Goal: Information Seeking & Learning: Learn about a topic

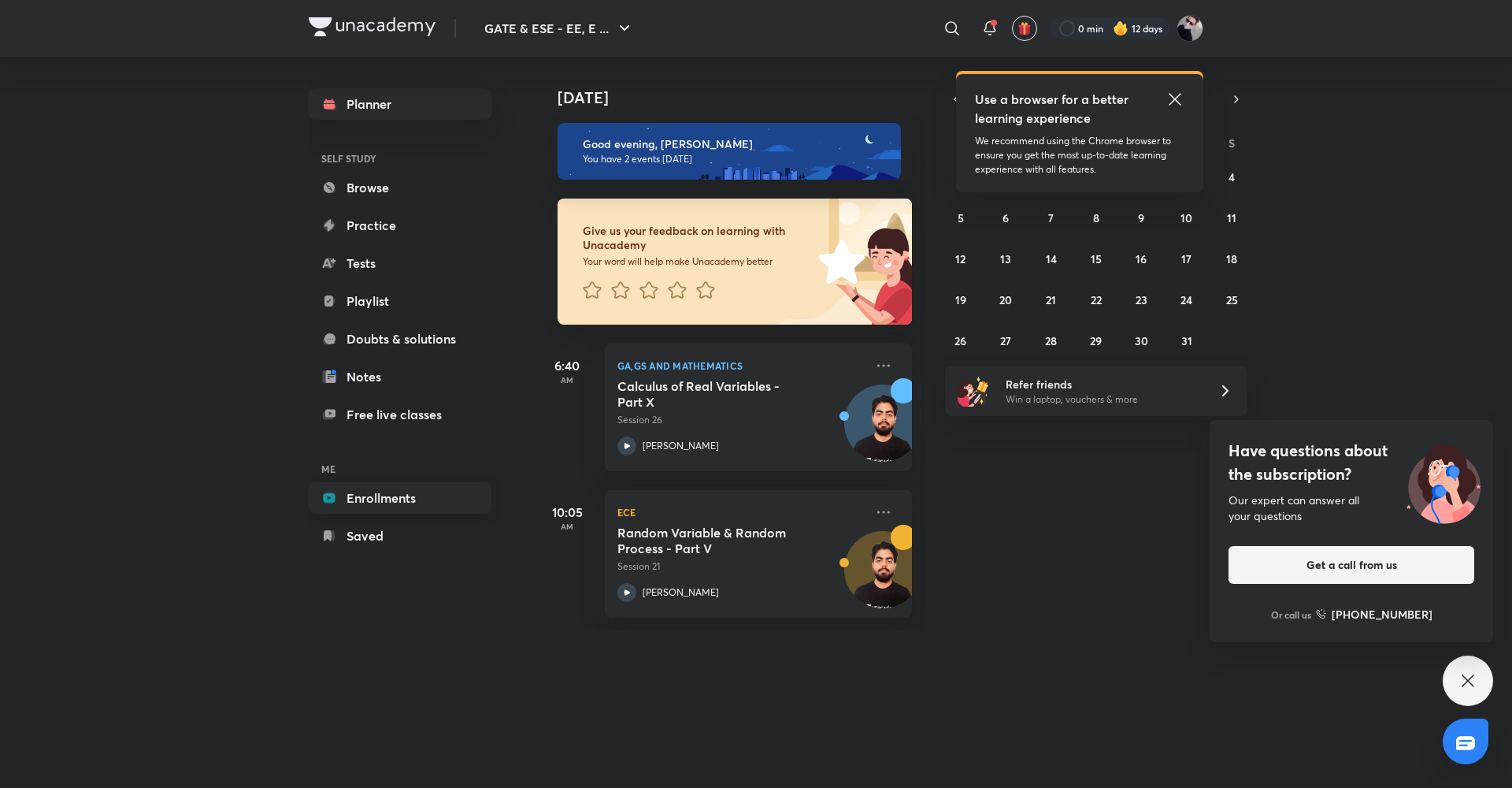
click at [385, 491] on link "Enrollments" at bounding box center [400, 497] width 183 height 31
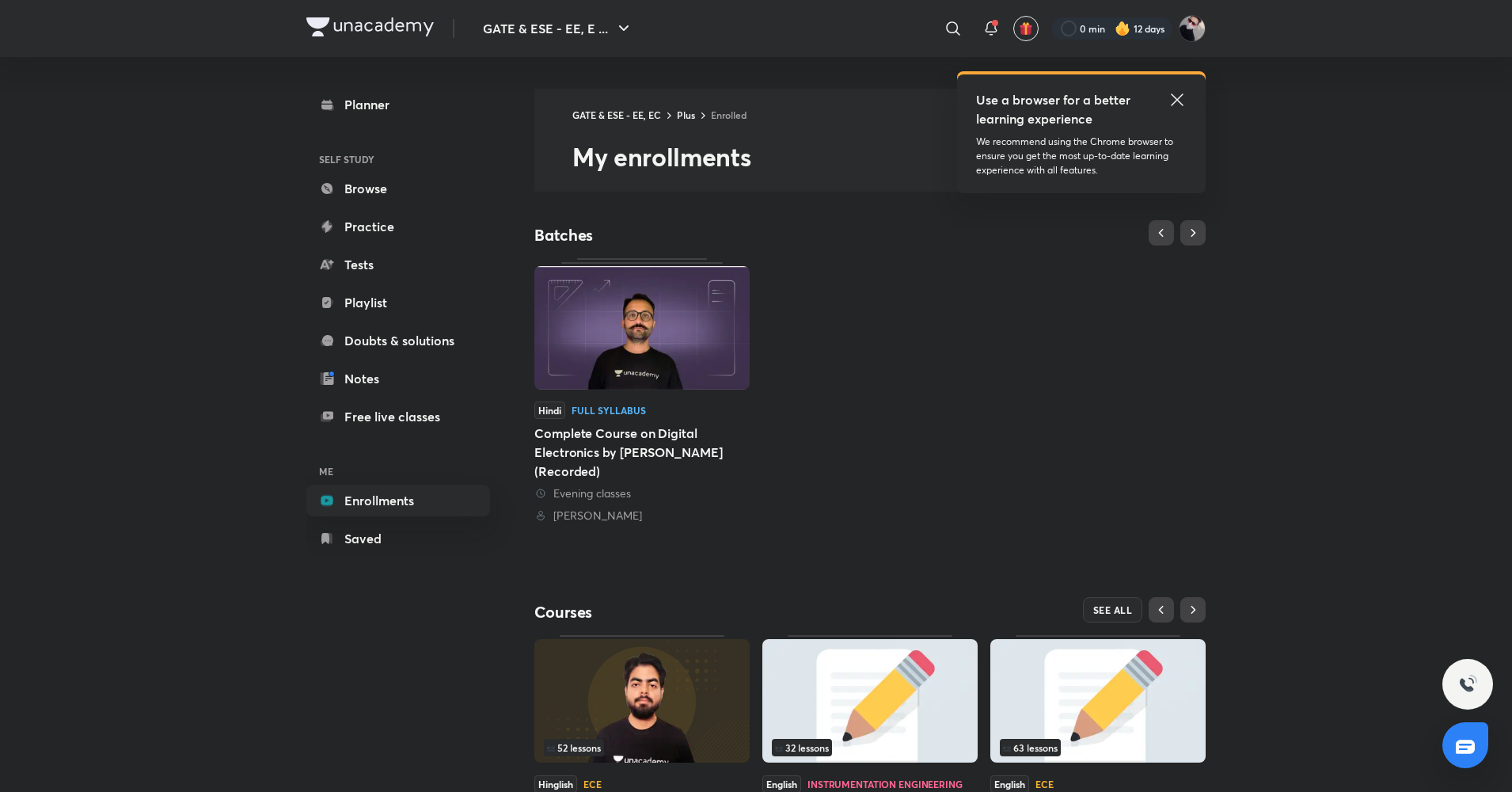
scroll to position [118, 0]
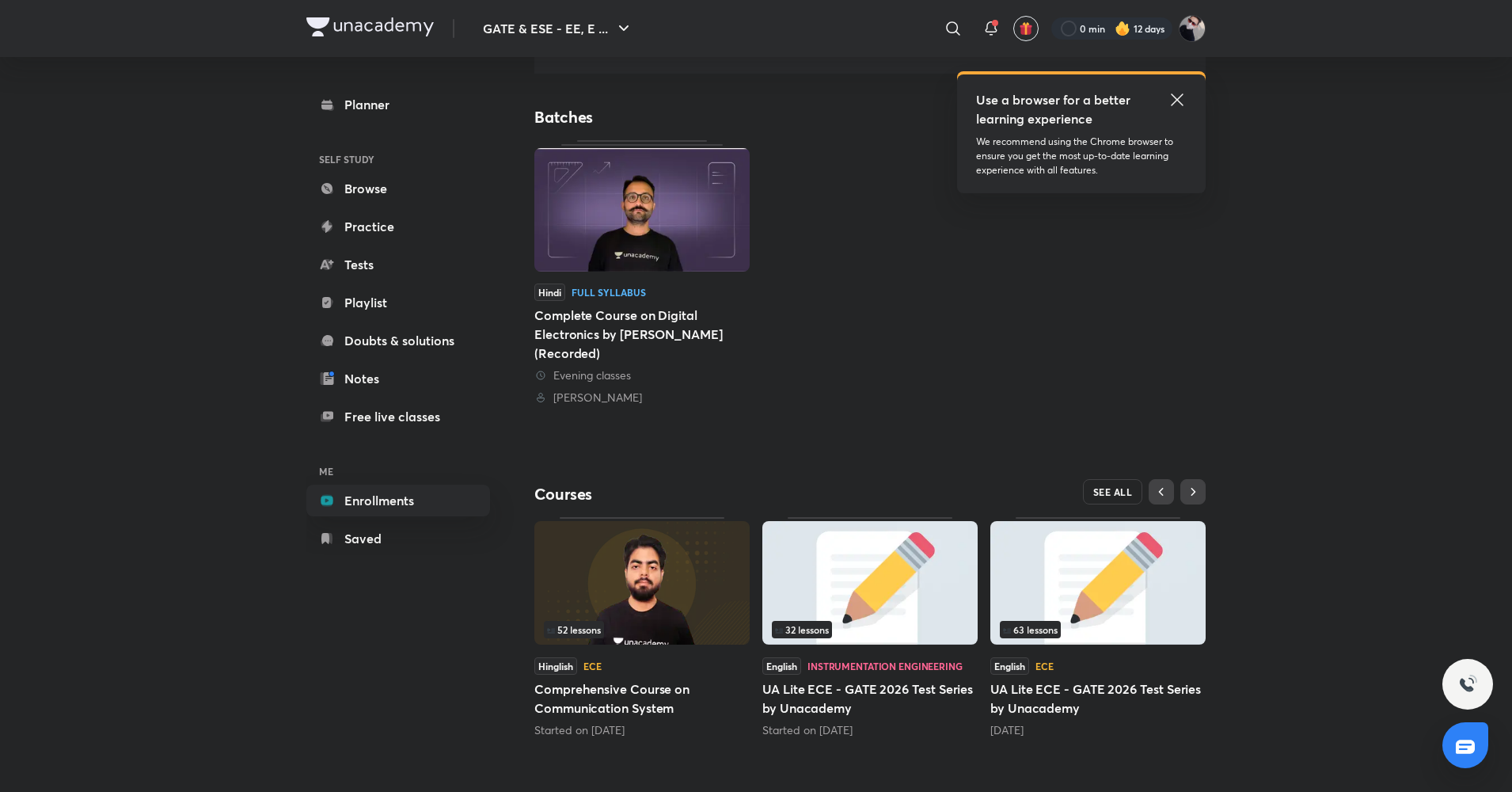
click at [1106, 484] on button "SEE ALL" at bounding box center [1113, 491] width 61 height 25
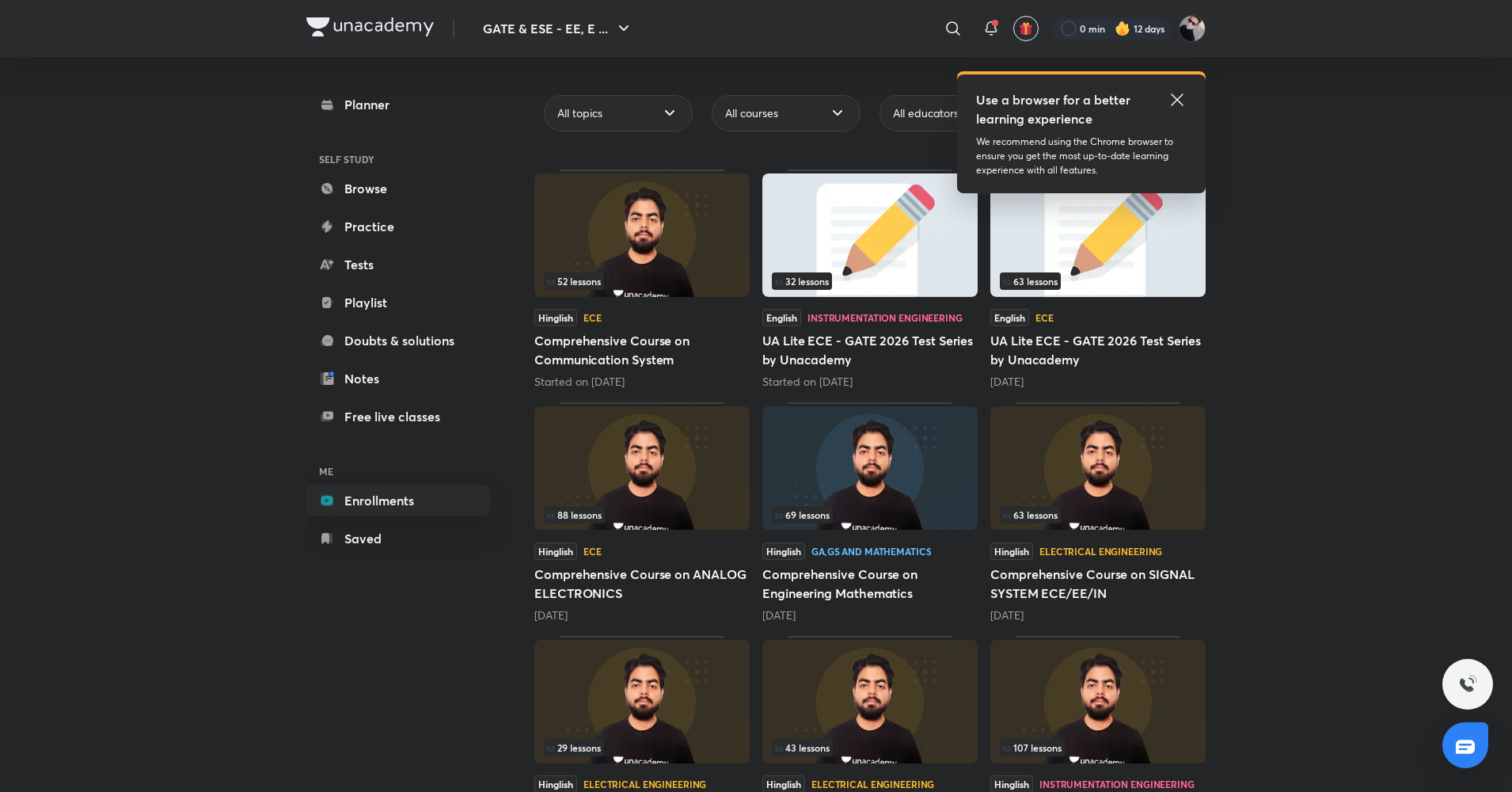
scroll to position [136, 0]
click at [831, 524] on img at bounding box center [870, 467] width 215 height 123
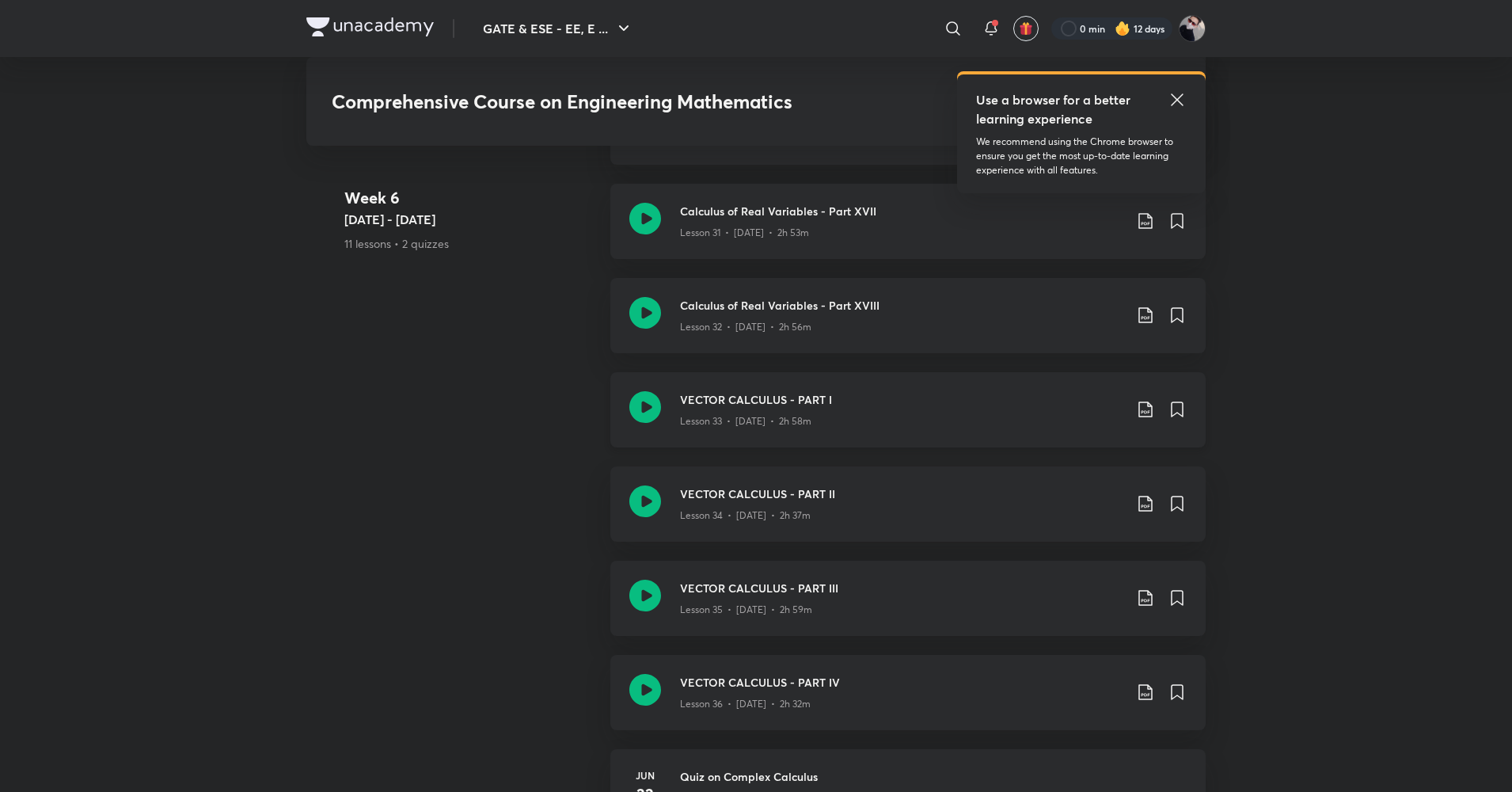
scroll to position [4475, 0]
click at [655, 316] on icon at bounding box center [645, 313] width 31 height 31
